Goal: Check status: Check status

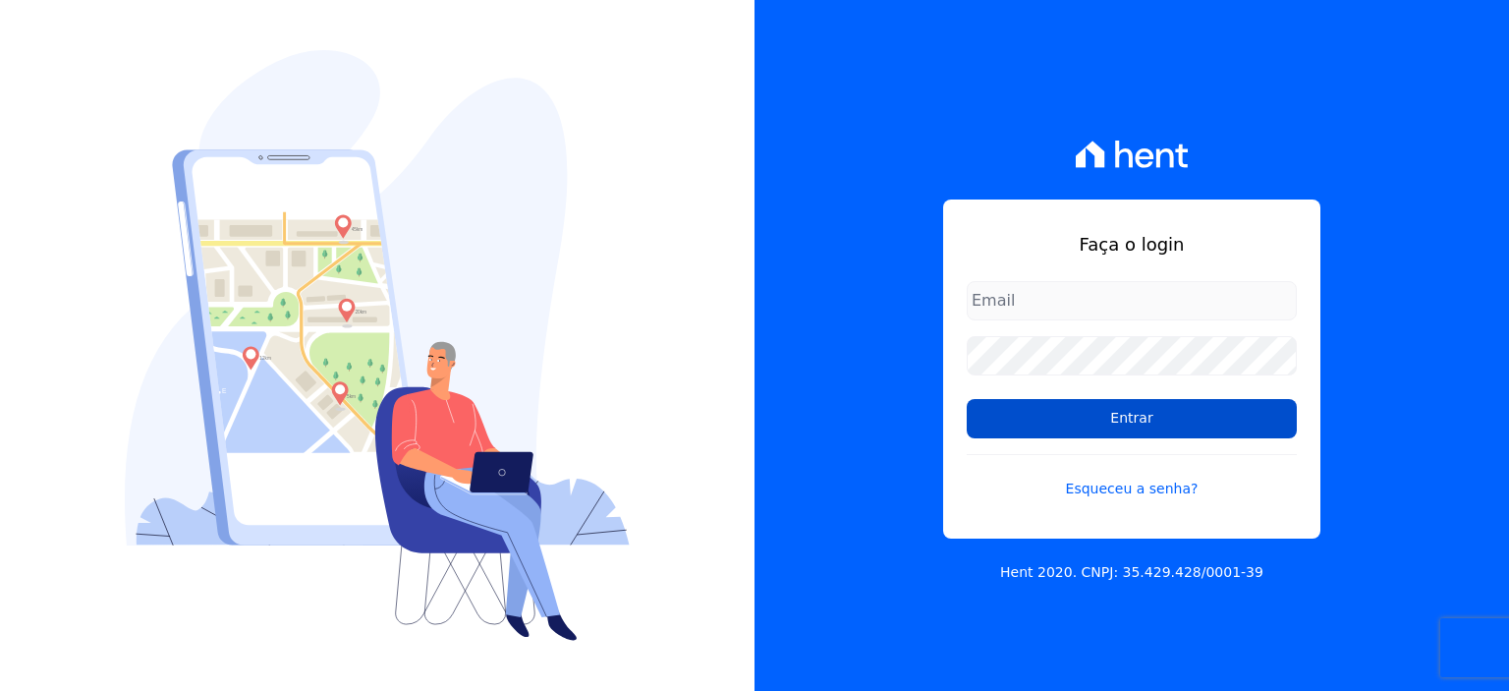
type input "[PERSON_NAME][EMAIL_ADDRESS][PERSON_NAME][DOMAIN_NAME]"
click at [1159, 401] on input "Entrar" at bounding box center [1132, 418] width 330 height 39
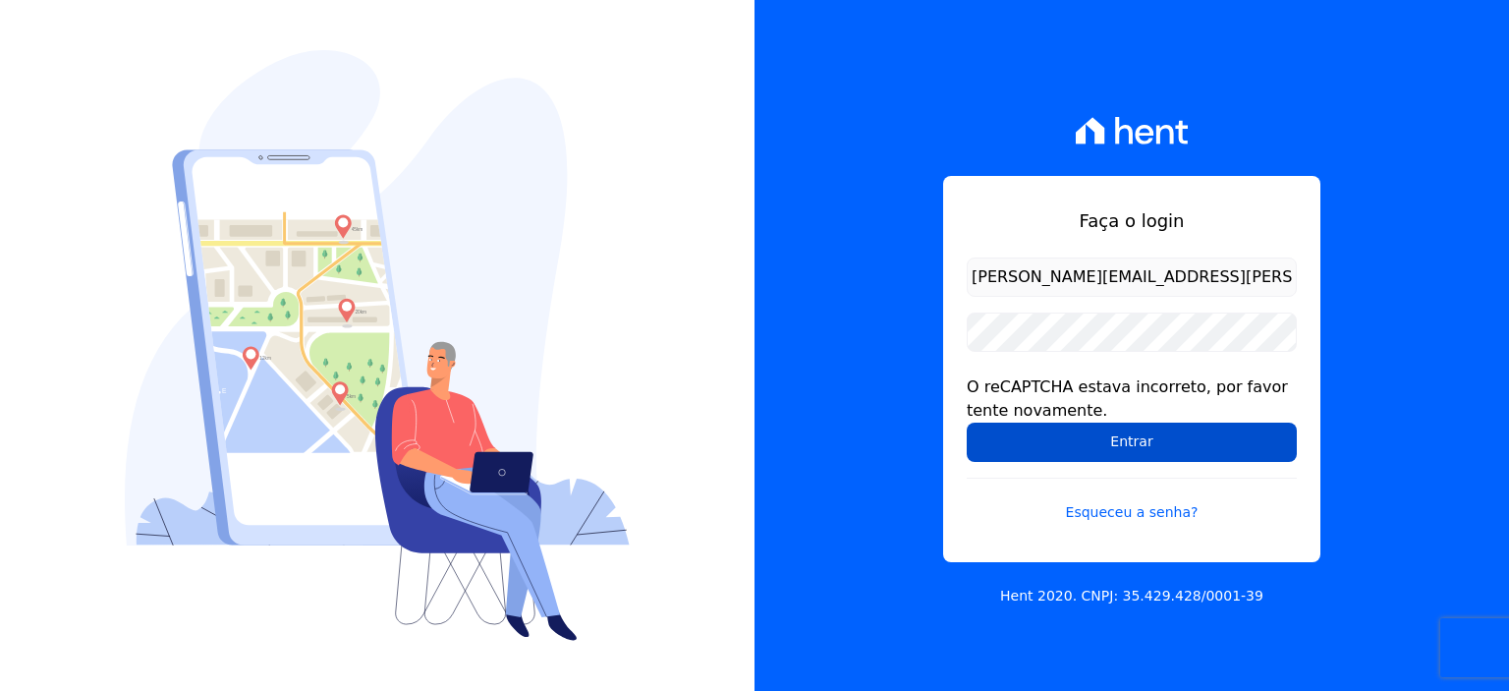
click at [1117, 451] on input "Entrar" at bounding box center [1132, 441] width 330 height 39
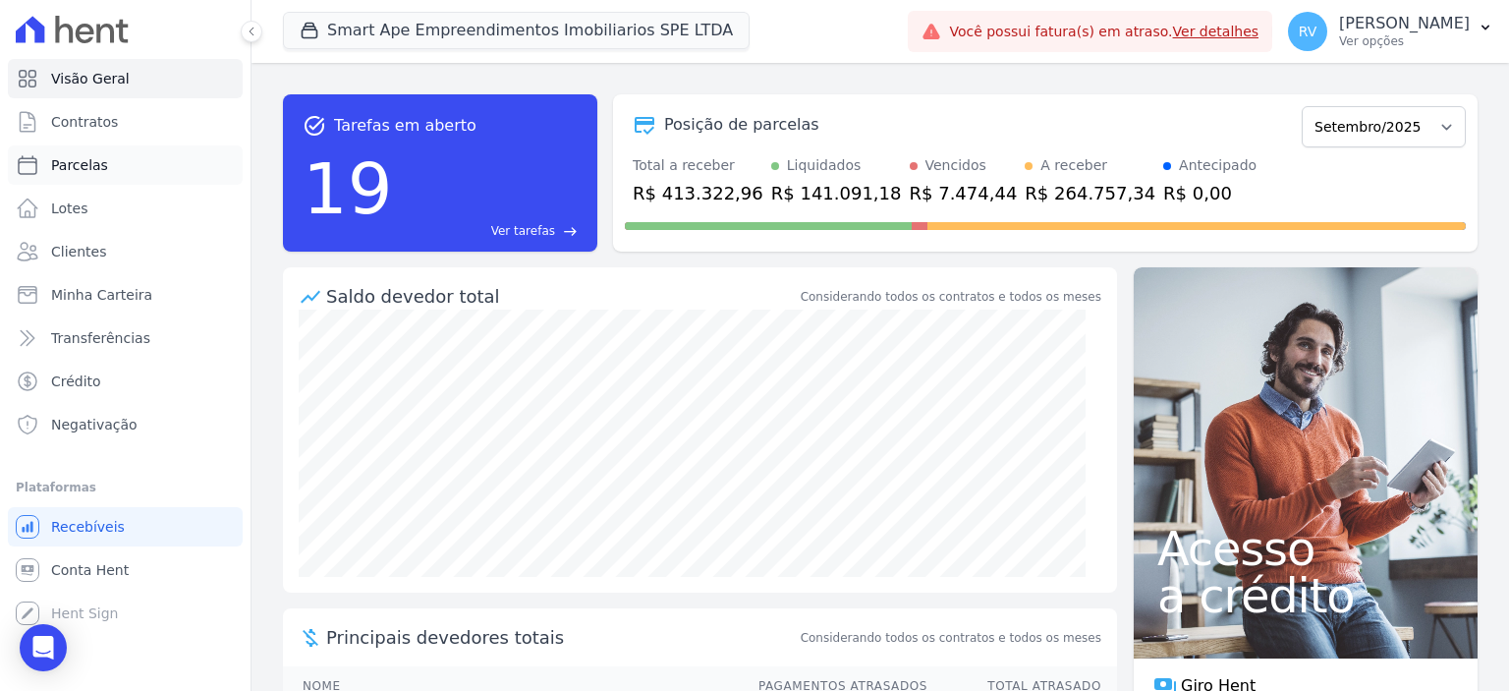
click at [149, 166] on link "Parcelas" at bounding box center [125, 164] width 235 height 39
select select
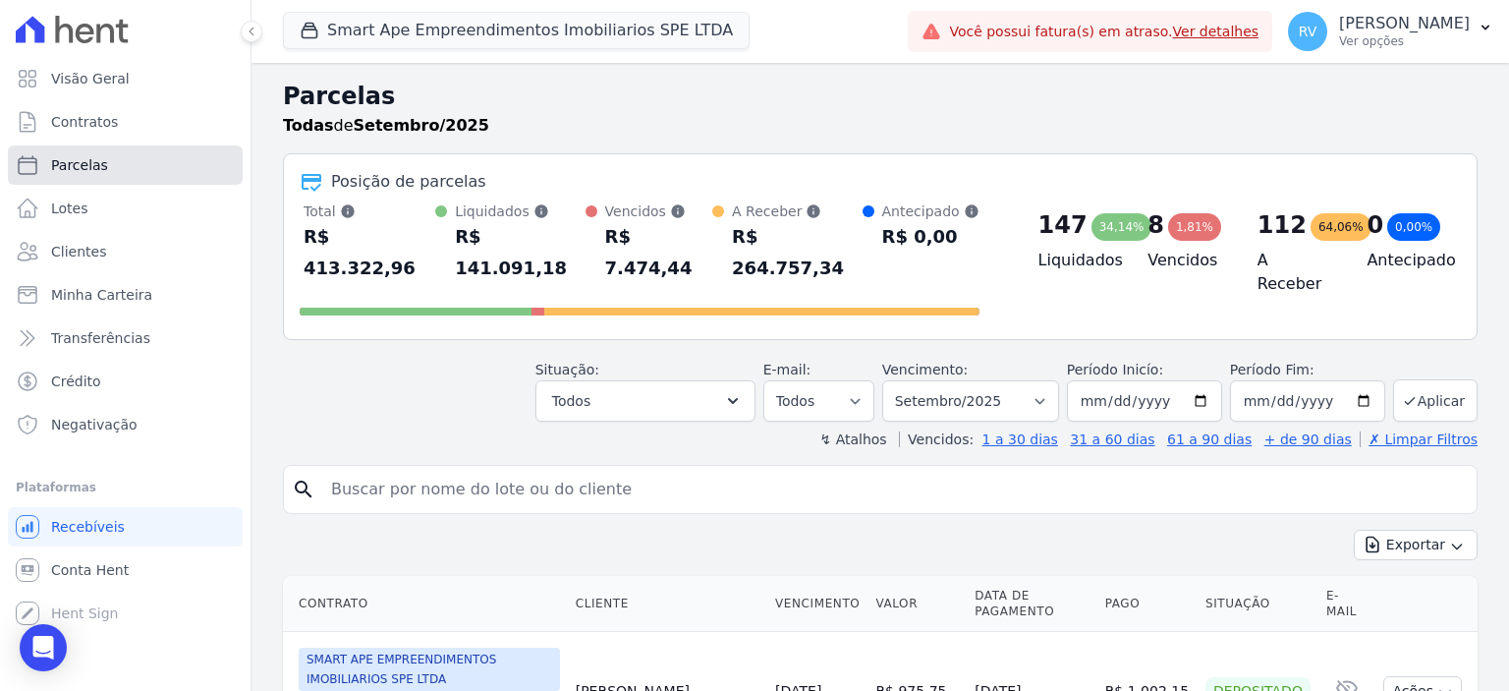
click at [164, 174] on link "Parcelas" at bounding box center [125, 164] width 235 height 39
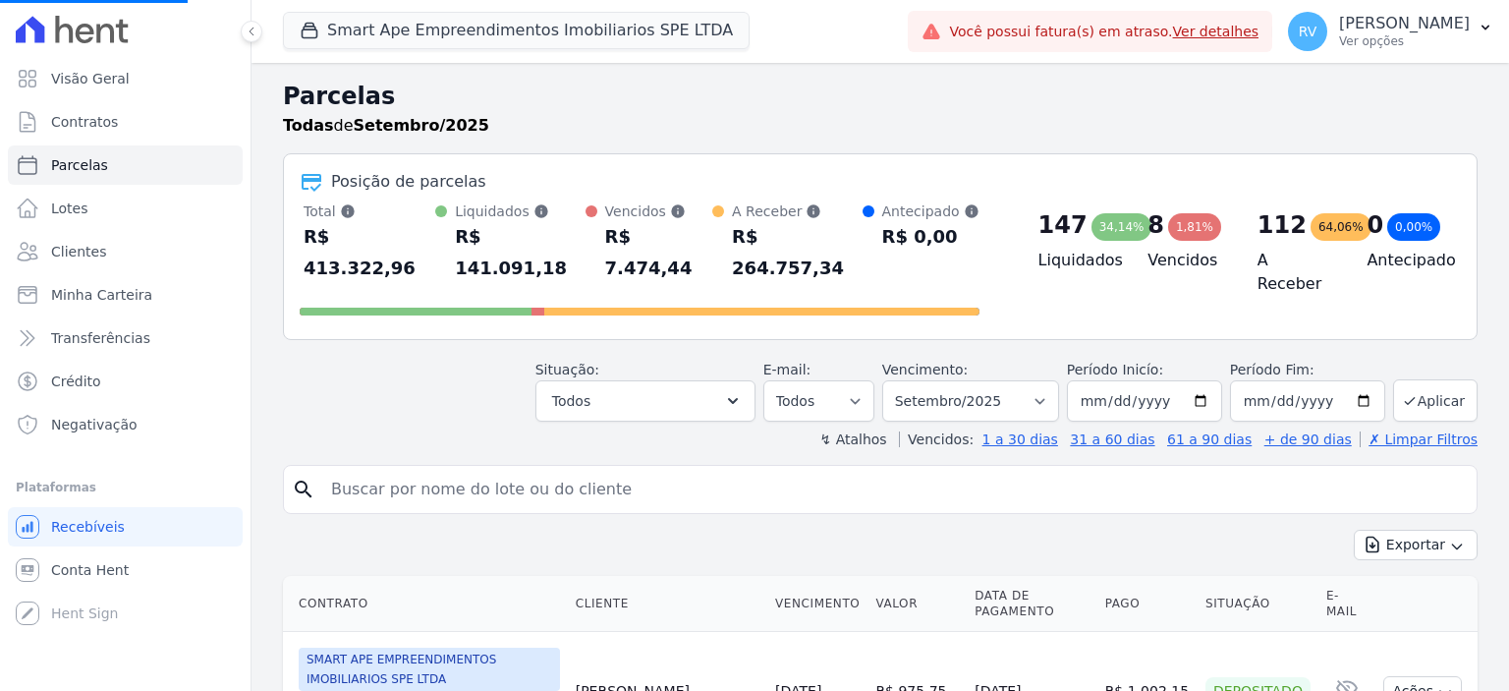
select select
click at [503, 470] on input "search" at bounding box center [893, 489] width 1149 height 39
paste input "VITOR HUGO DA CONCEICAO"
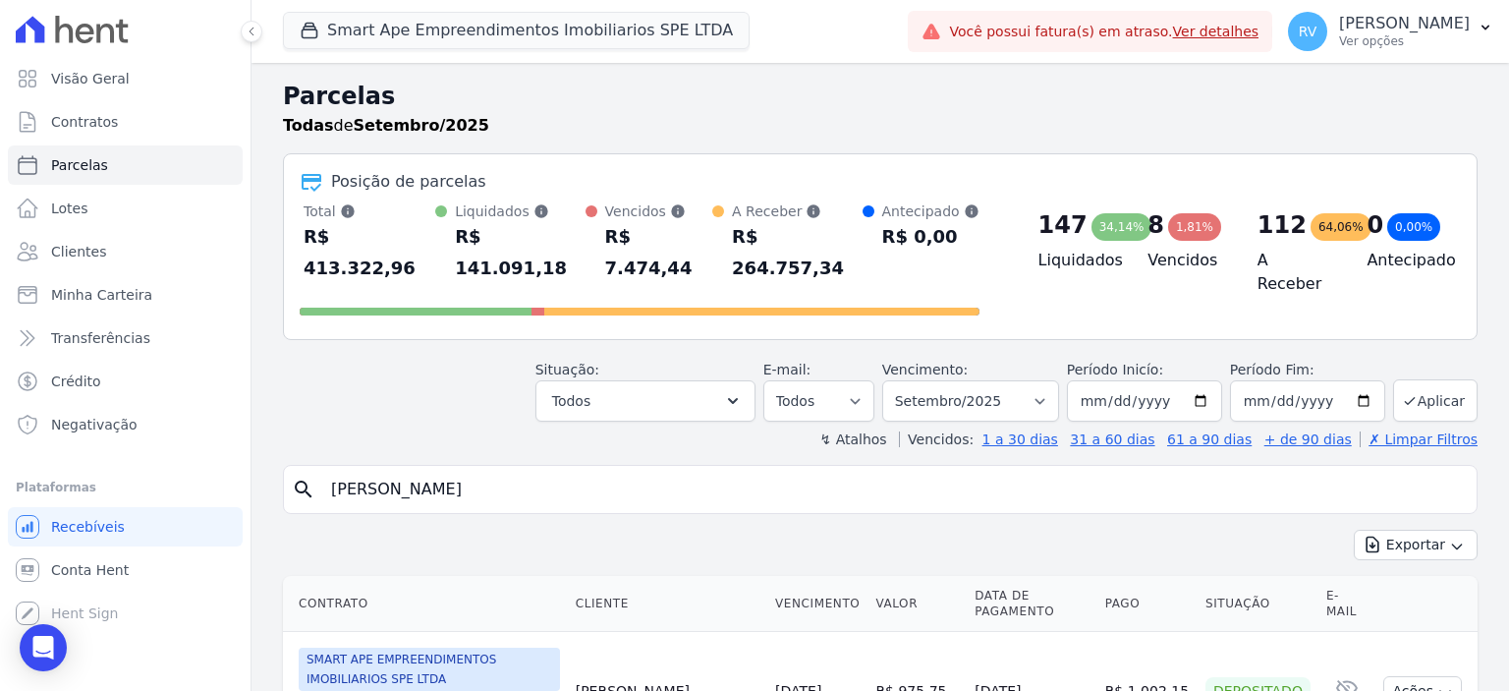
type input "VITOR HUGO DA CONCEICAO"
select select
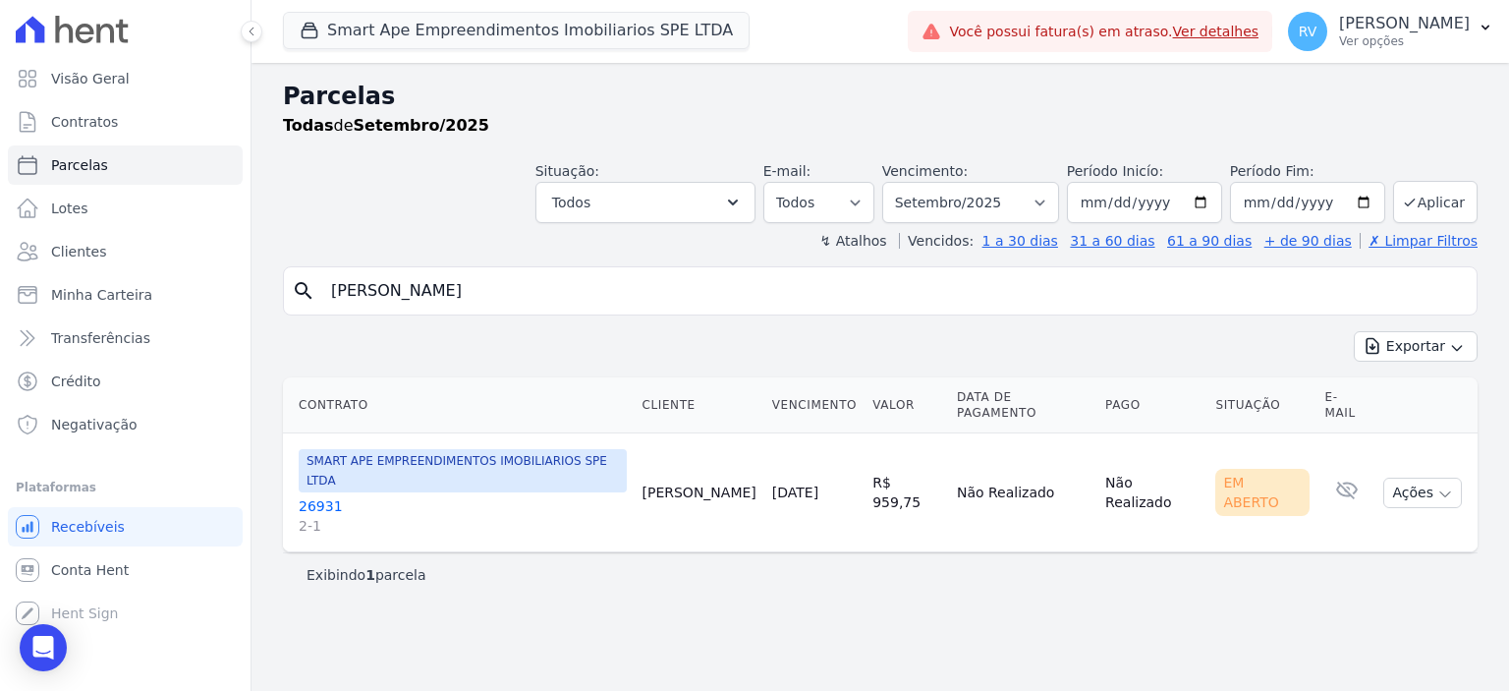
click at [336, 496] on link "26931 2-1" at bounding box center [463, 515] width 328 height 39
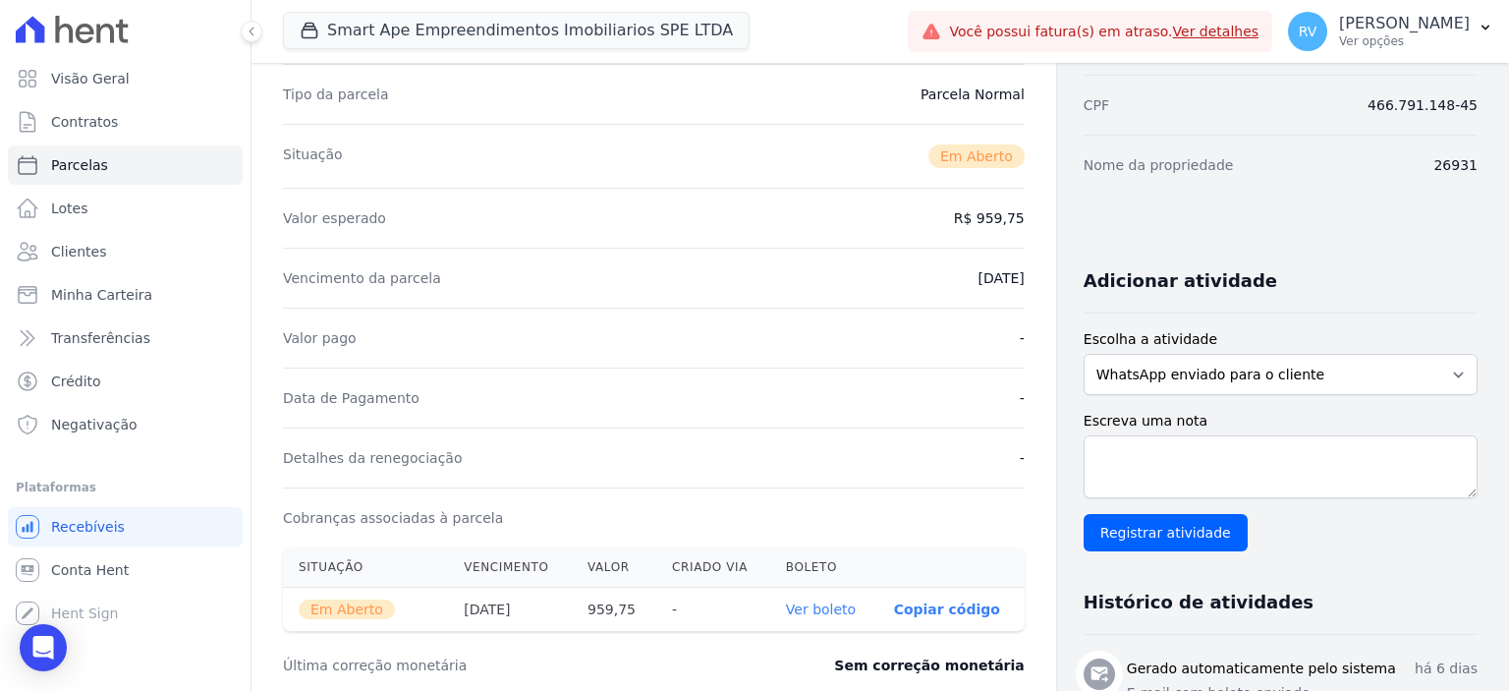
scroll to position [491, 0]
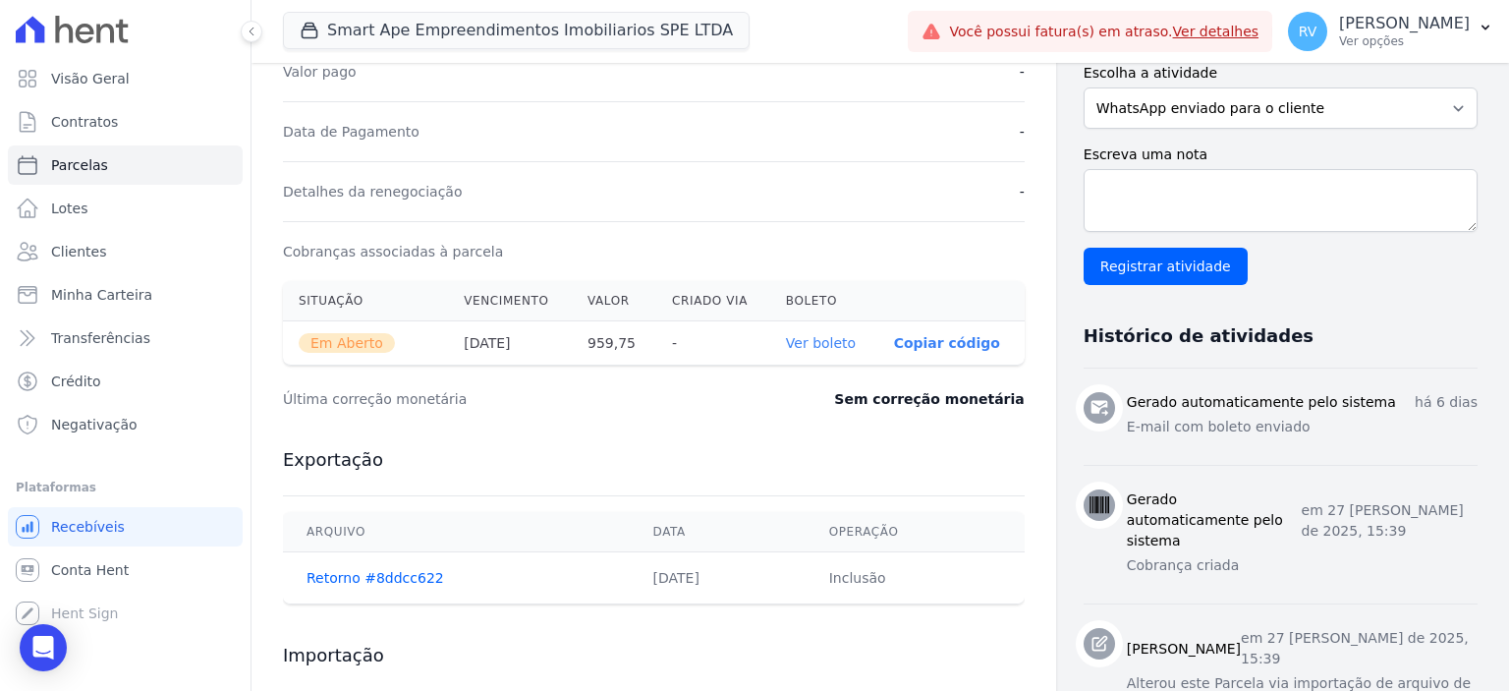
click at [811, 341] on link "Ver boleto" at bounding box center [821, 343] width 70 height 16
